Goal: Navigation & Orientation: Find specific page/section

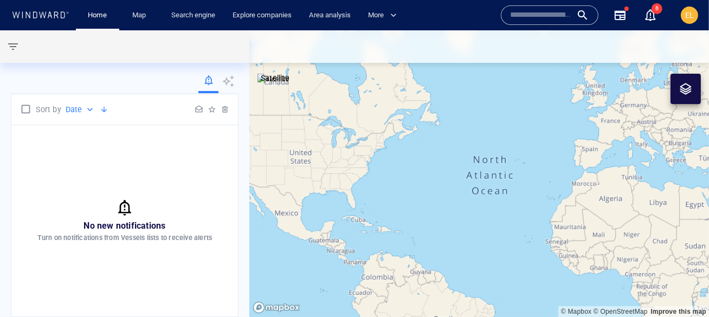
click at [48, 12] on icon at bounding box center [40, 14] width 58 height 7
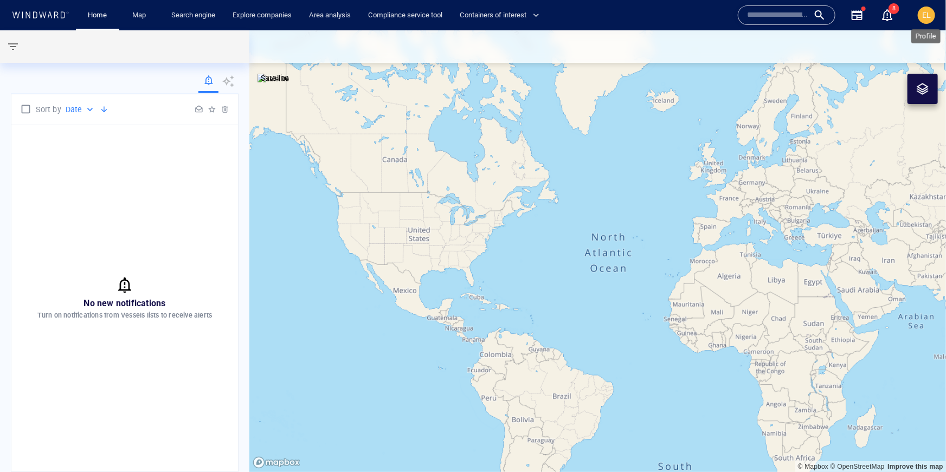
click at [708, 16] on span "EL" at bounding box center [926, 15] width 9 height 9
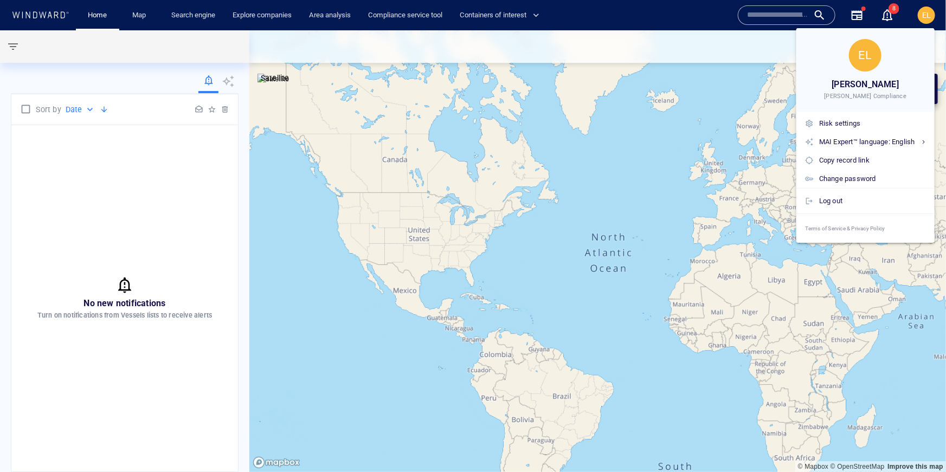
click at [53, 22] on div at bounding box center [473, 236] width 946 height 472
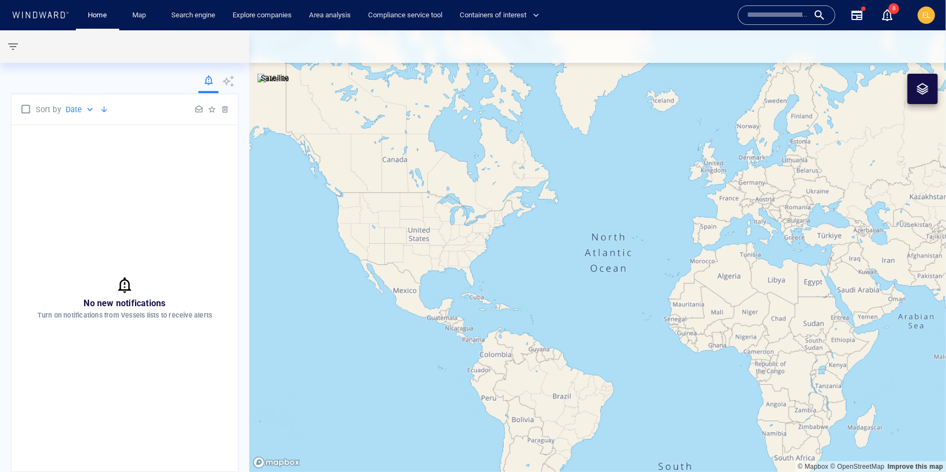
click at [41, 11] on icon at bounding box center [40, 14] width 58 height 7
click at [56, 12] on icon at bounding box center [40, 14] width 58 height 7
click at [49, 14] on icon at bounding box center [50, 14] width 4 height 7
click at [48, 7] on div "Home Map Search engine Explore companies Area analysis Compliance service tool …" at bounding box center [474, 15] width 930 height 30
click at [47, 21] on div at bounding box center [40, 15] width 62 height 15
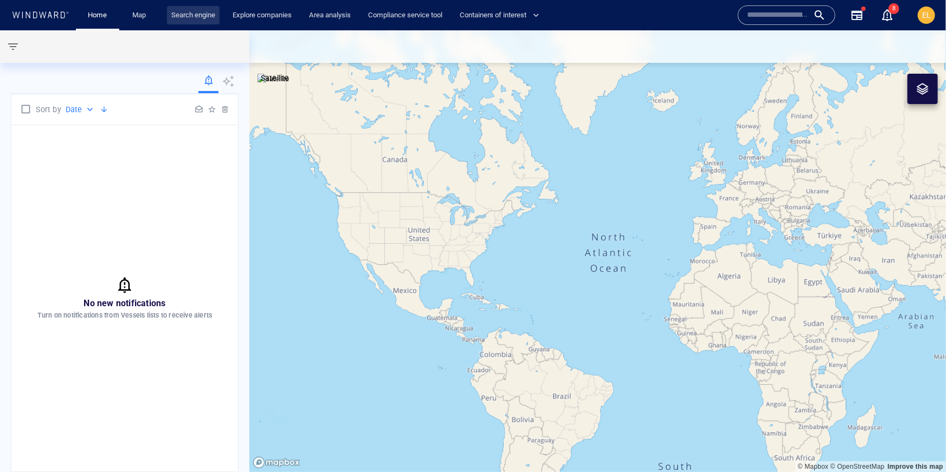
click at [208, 12] on link "Search engine" at bounding box center [193, 15] width 53 height 19
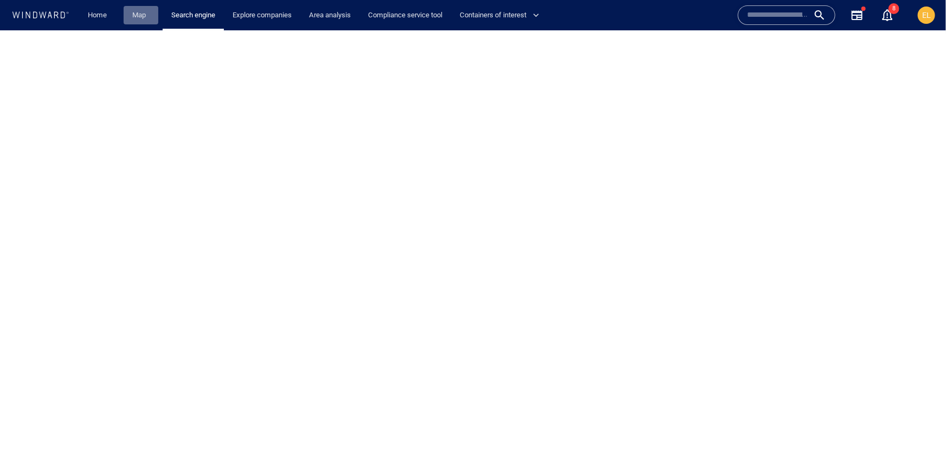
click at [140, 18] on link "Map" at bounding box center [141, 15] width 26 height 19
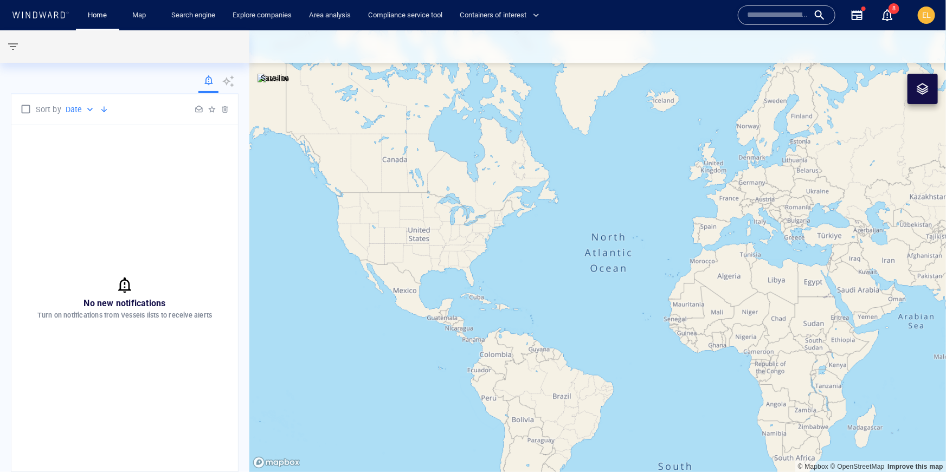
click at [923, 16] on span "EL" at bounding box center [926, 15] width 9 height 9
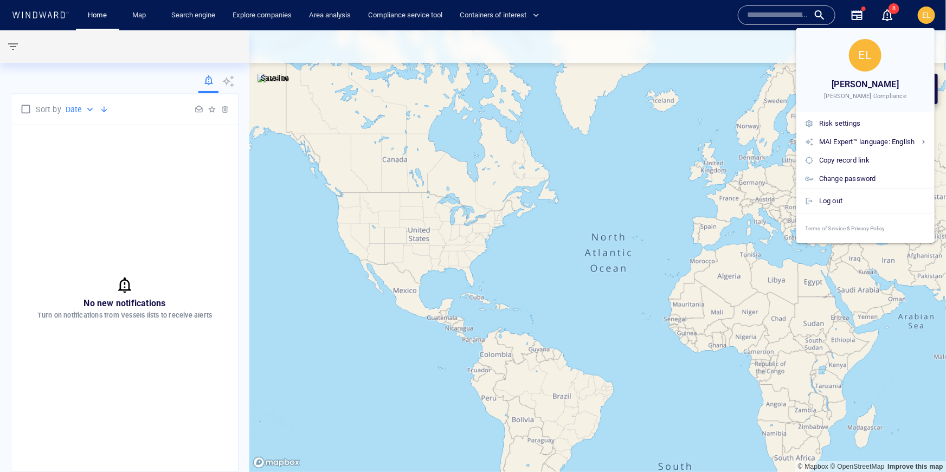
click at [40, 15] on div at bounding box center [473, 236] width 946 height 472
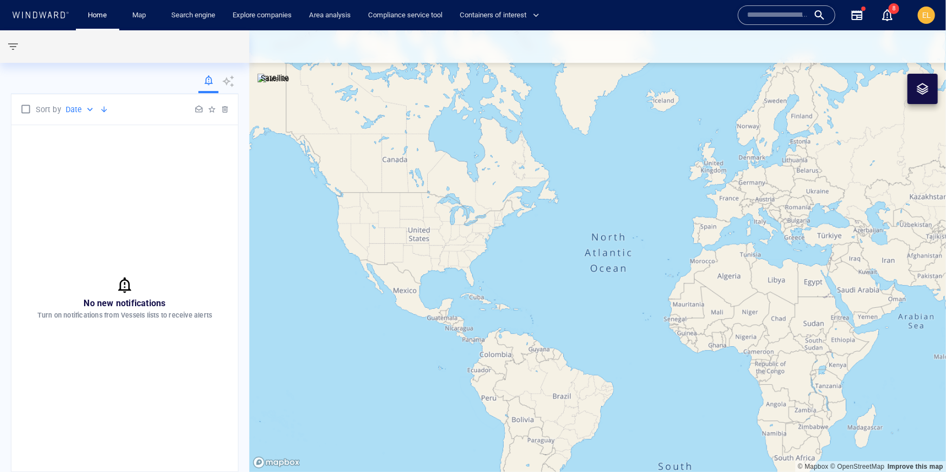
click at [58, 15] on icon at bounding box center [40, 14] width 58 height 7
click at [756, 16] on input "text" at bounding box center [778, 15] width 62 height 16
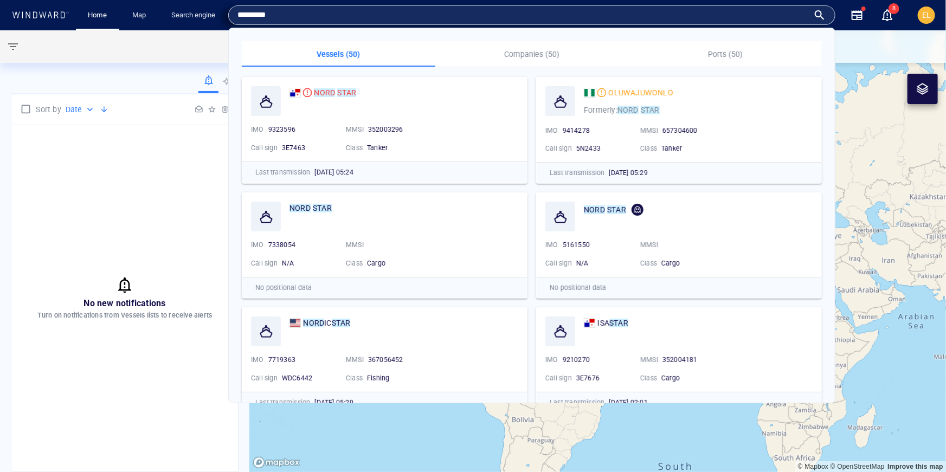
type input "*********"
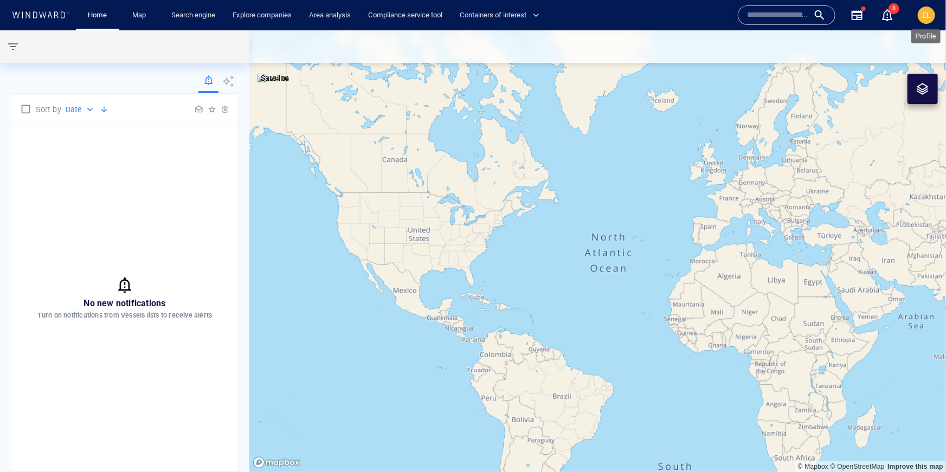
click at [929, 16] on span "EL" at bounding box center [926, 15] width 9 height 9
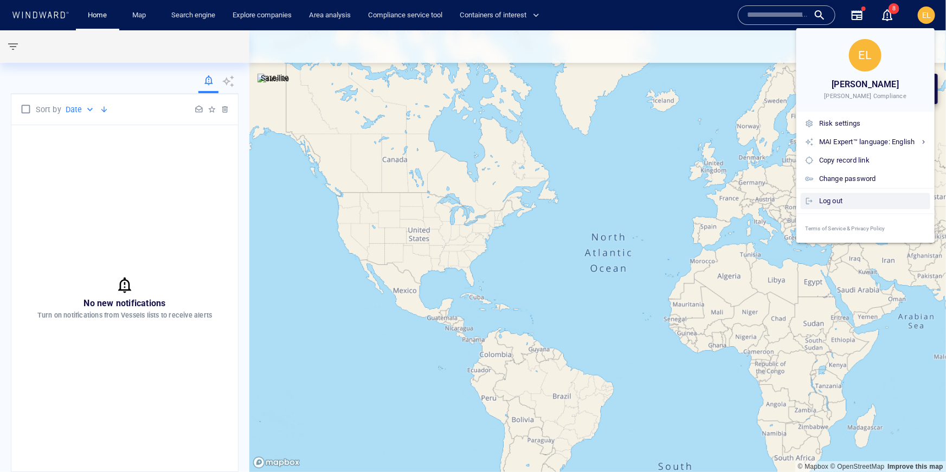
click at [831, 199] on div "Log out" at bounding box center [872, 201] width 107 height 12
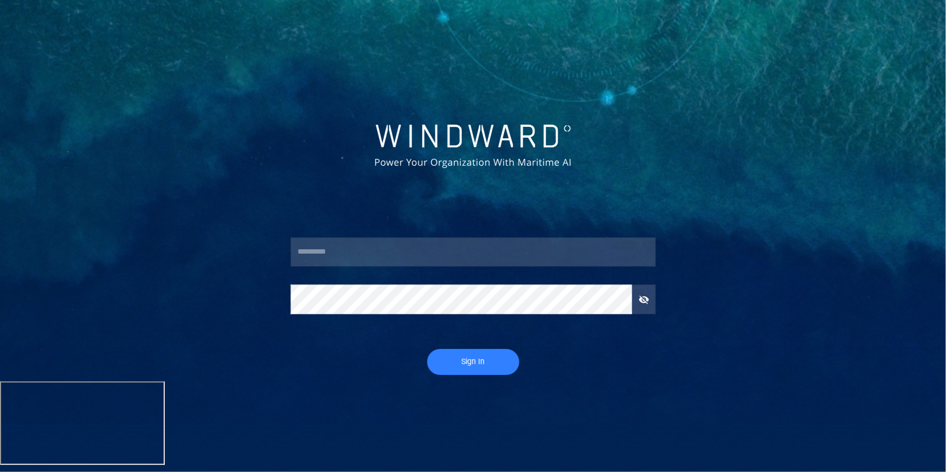
click at [362, 248] on input "text" at bounding box center [473, 251] width 365 height 29
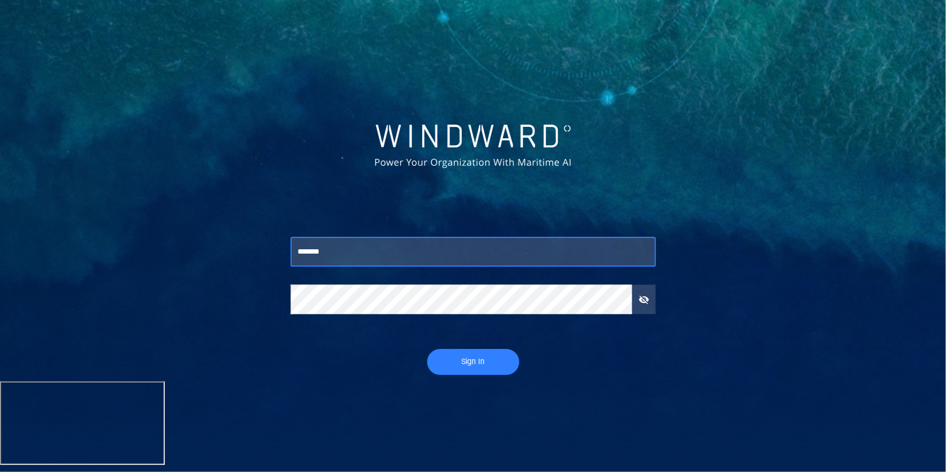
type input "*******"
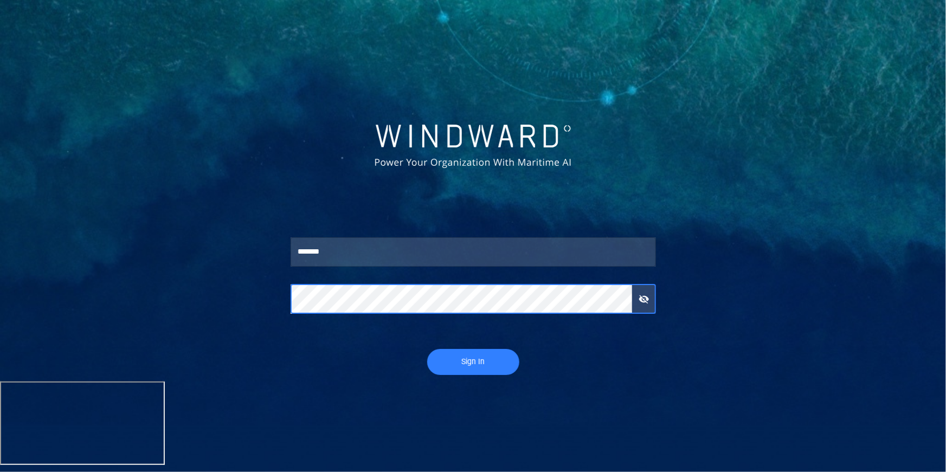
click at [427, 349] on button "Sign In" at bounding box center [473, 362] width 92 height 26
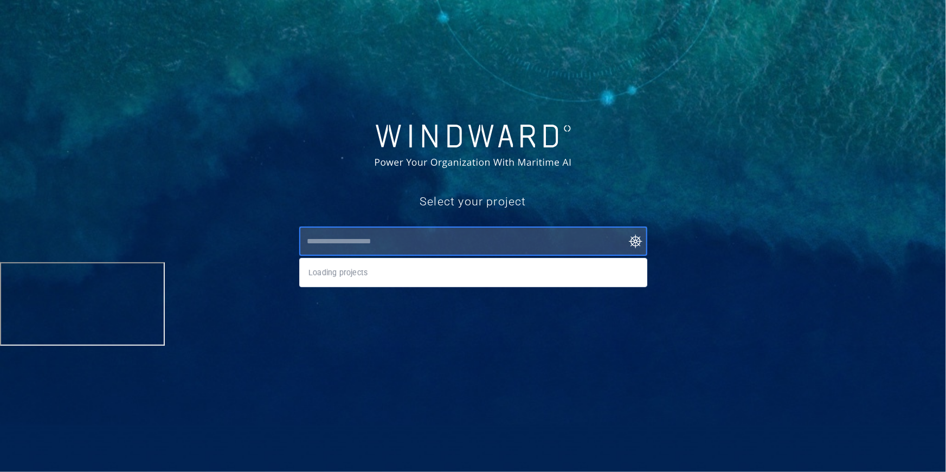
click at [373, 244] on input "text" at bounding box center [475, 241] width 343 height 20
click at [353, 269] on li "Darcy's Project" at bounding box center [473, 273] width 347 height 20
type input "**********"
